Goal: Transaction & Acquisition: Book appointment/travel/reservation

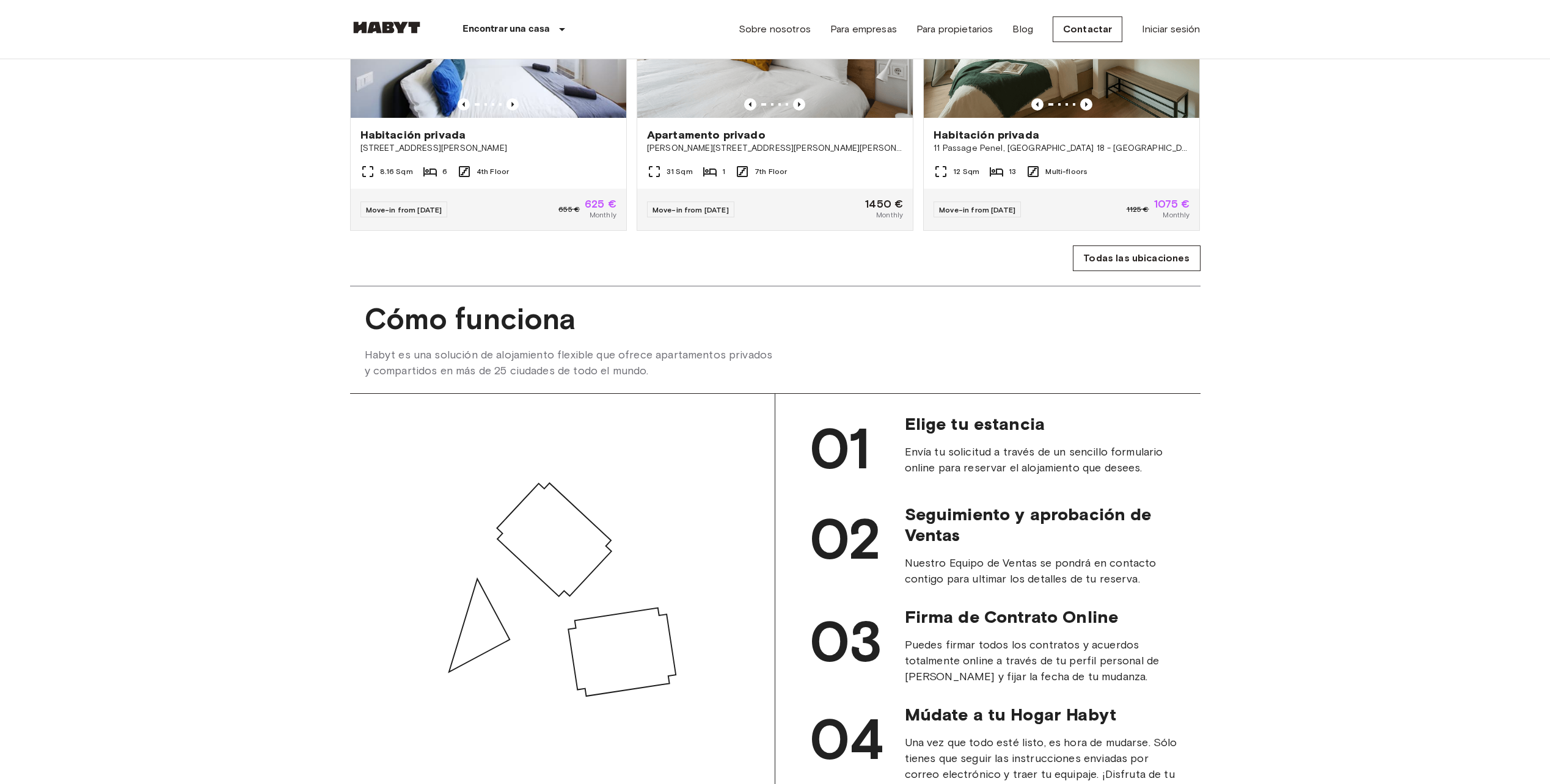
scroll to position [1039, 0]
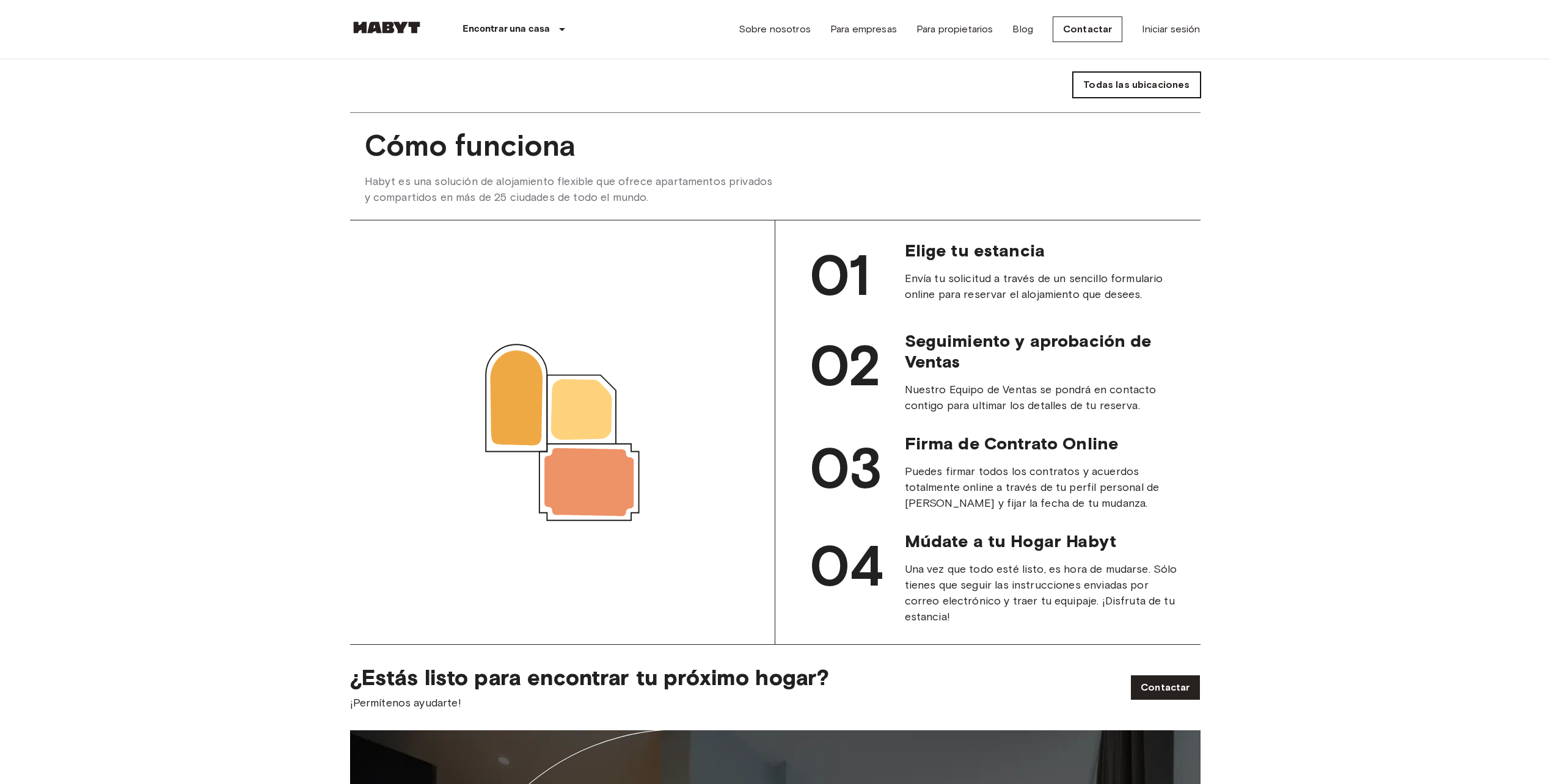
click at [1147, 98] on link "Todas las ubicaciones" at bounding box center [1136, 85] width 127 height 25
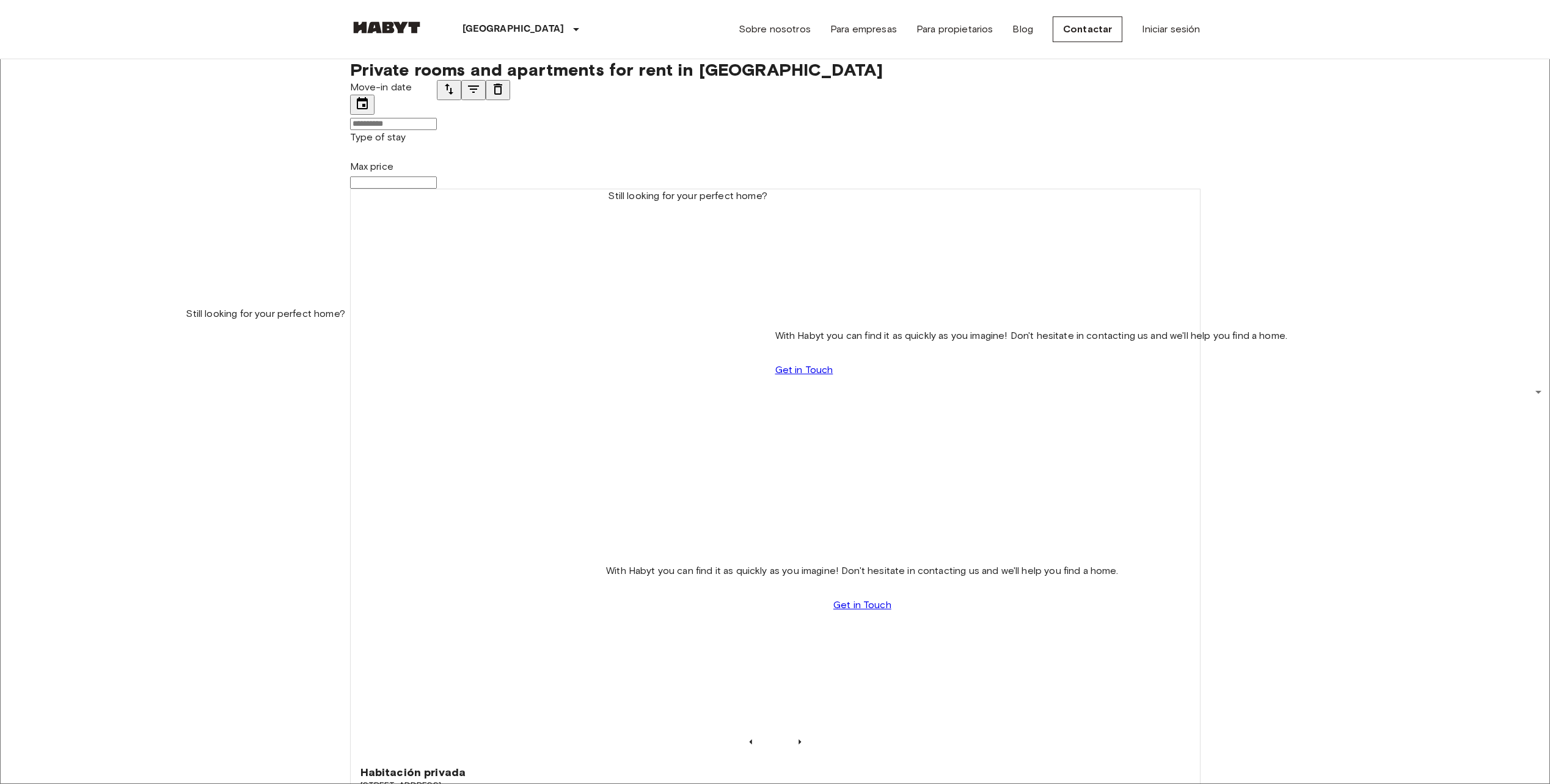
scroll to position [3004, 0]
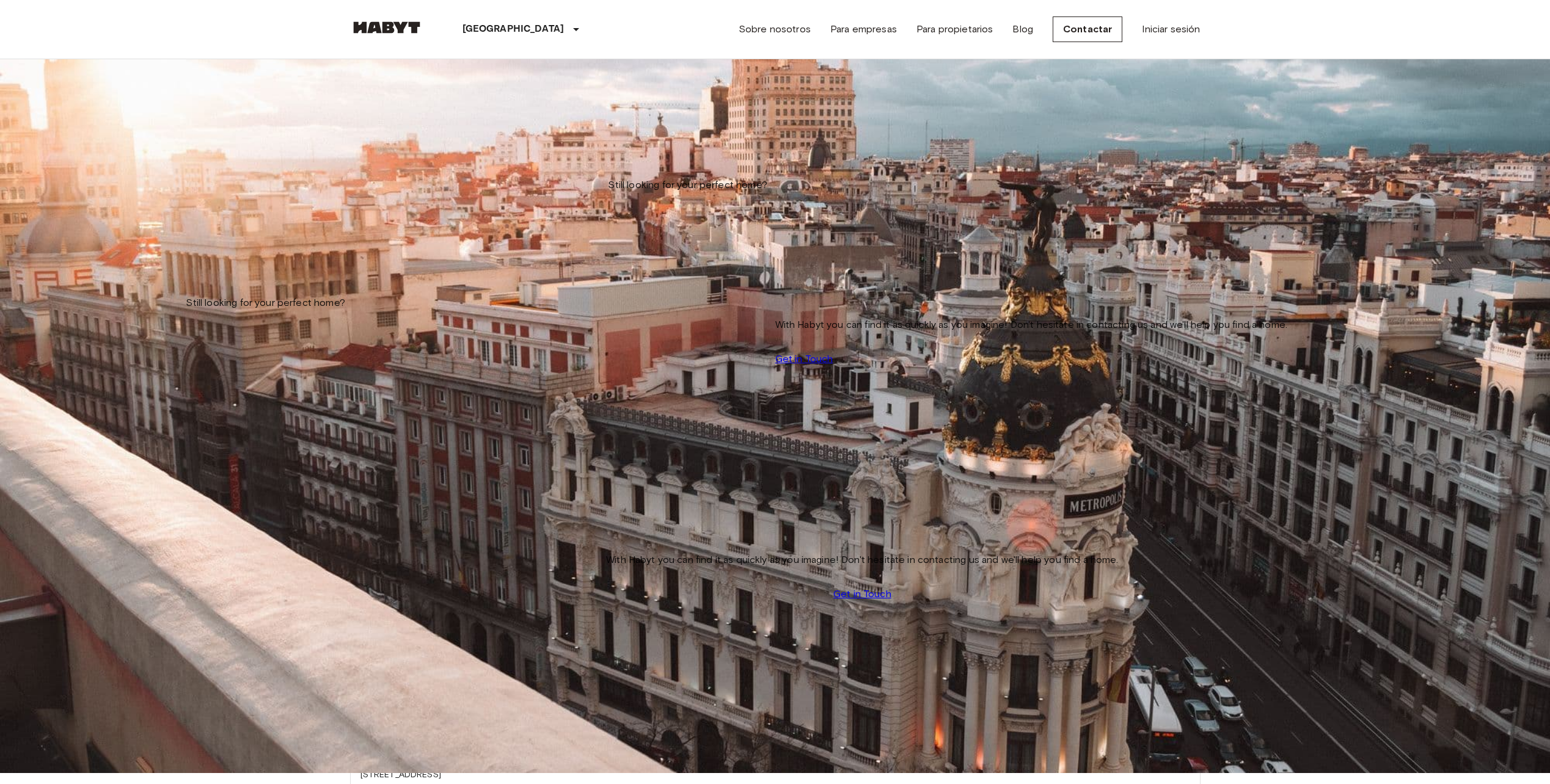
scroll to position [184, 0]
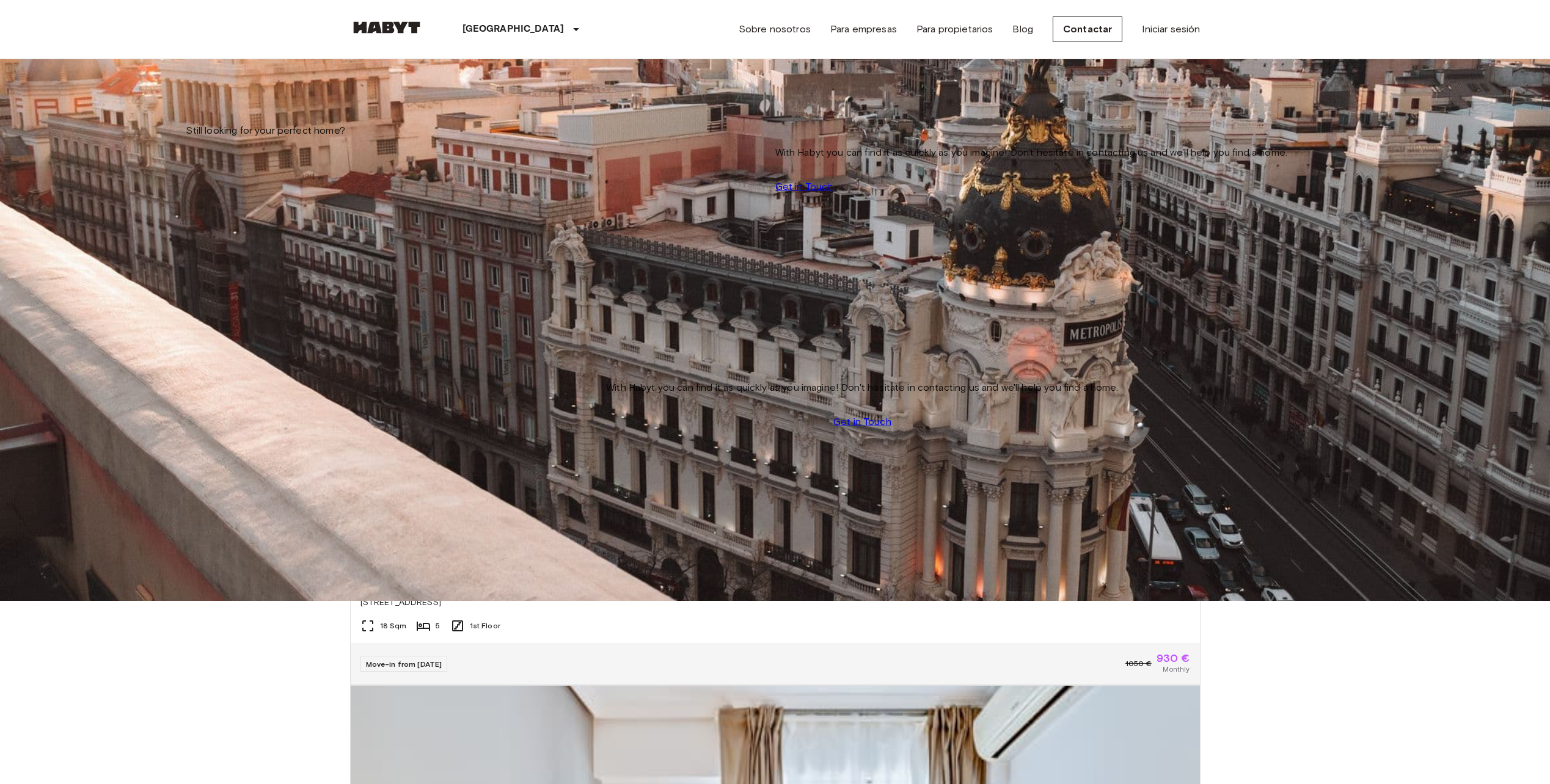
scroll to position [1872, 0]
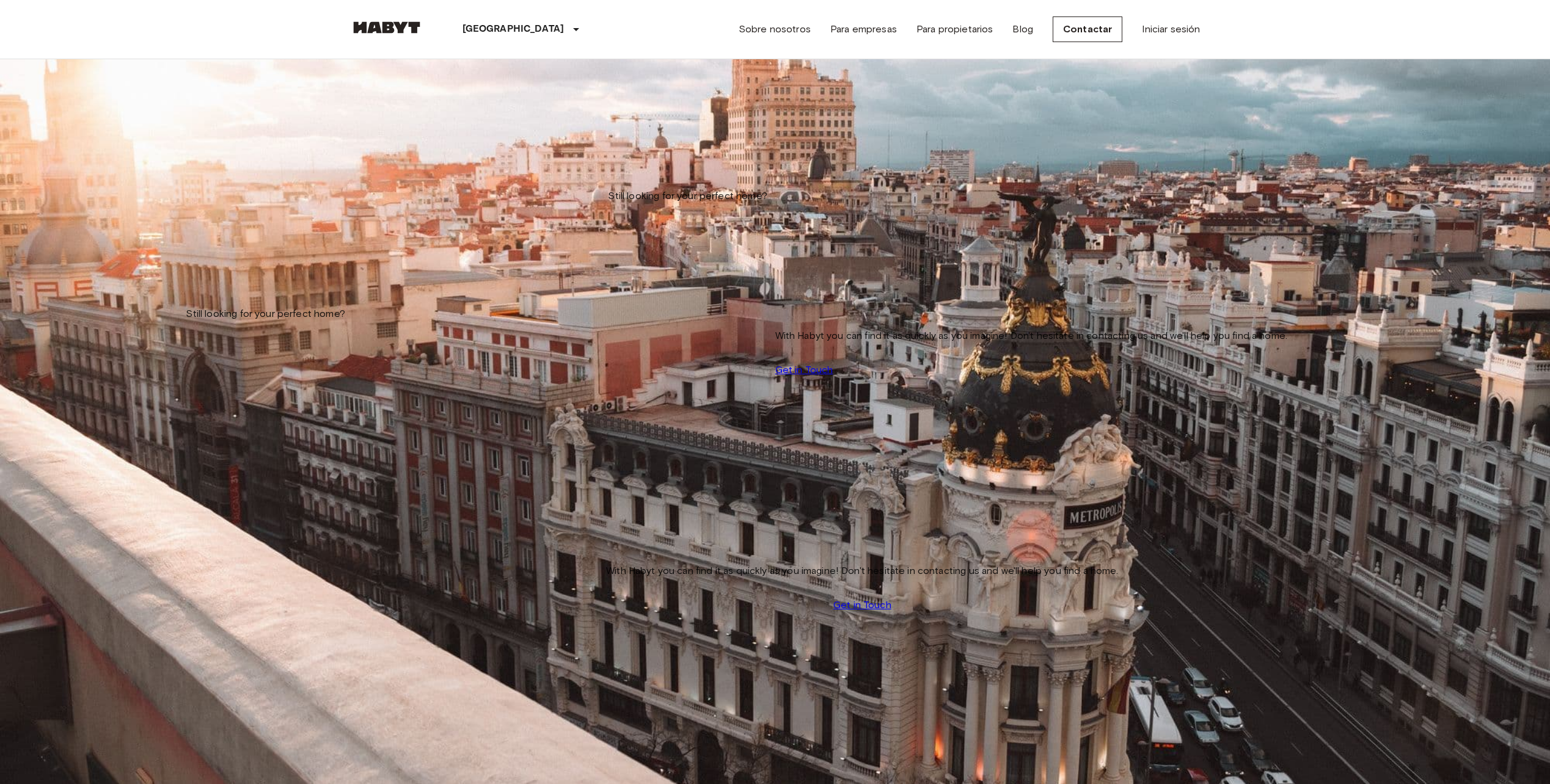
scroll to position [1044, 0]
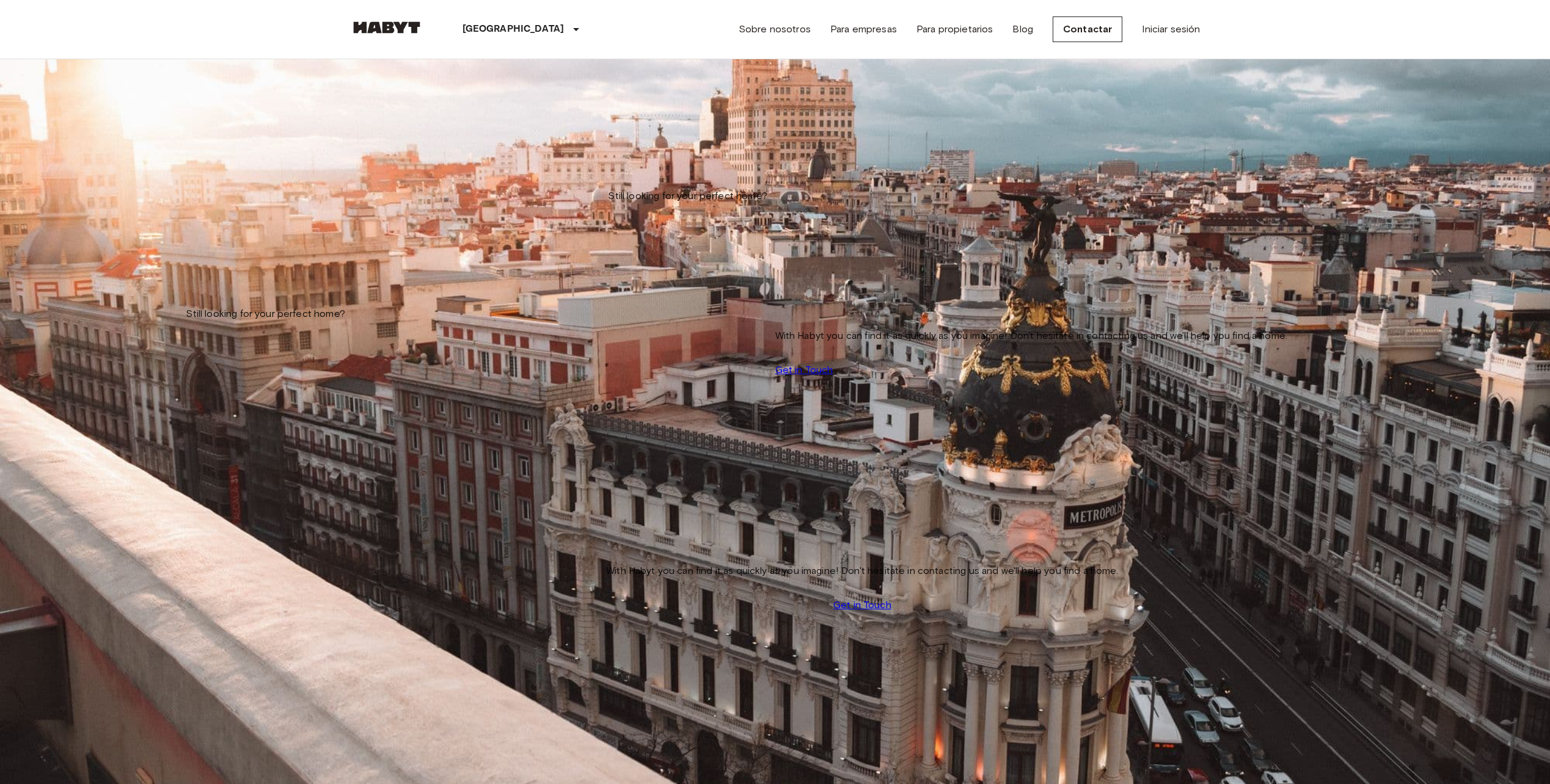
scroll to position [1044, 0]
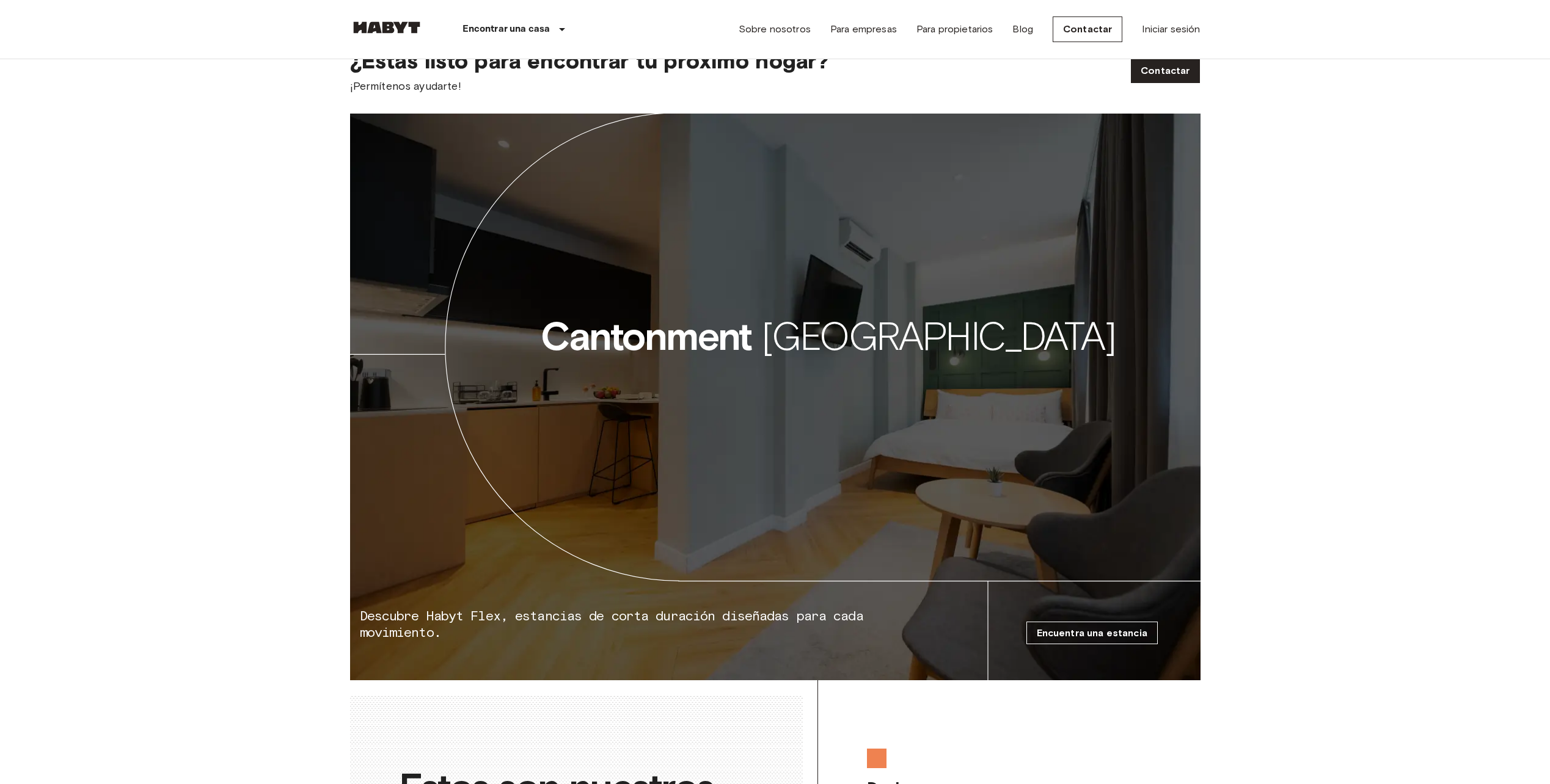
scroll to position [1650, 0]
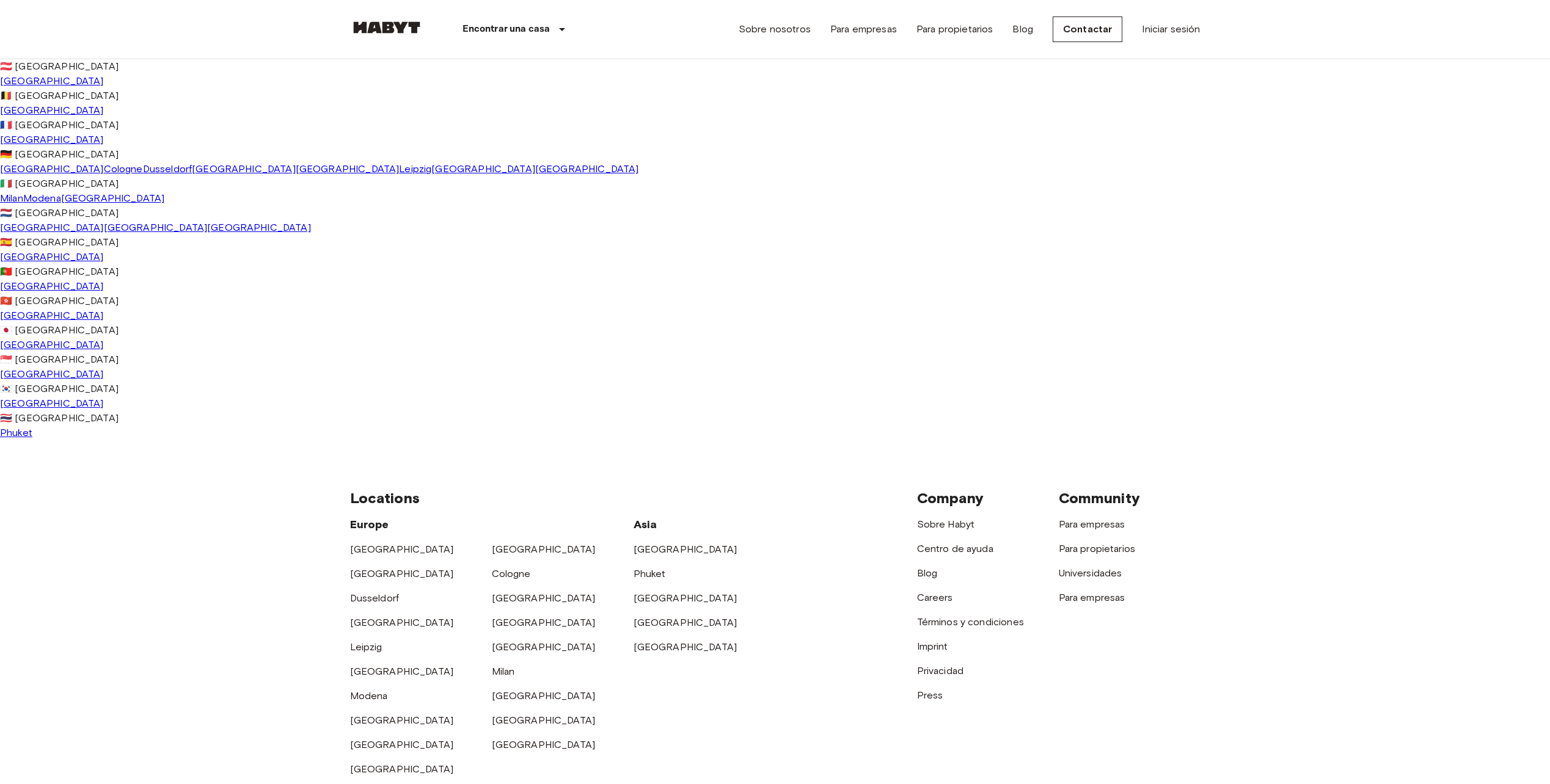
scroll to position [67, 0]
click at [574, 688] on span "[GEOGRAPHIC_DATA]" at bounding box center [536, 692] width 76 height 9
